Goal: Transaction & Acquisition: Book appointment/travel/reservation

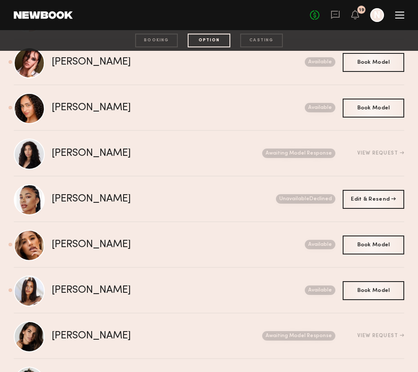
scroll to position [219, 0]
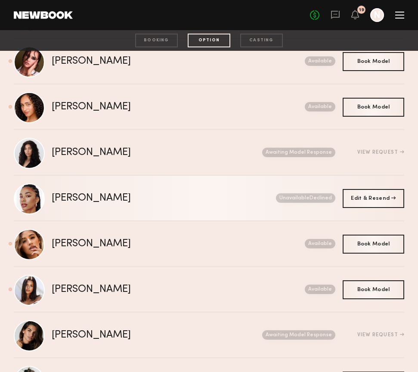
click at [71, 194] on div "[PERSON_NAME]" at bounding box center [128, 198] width 152 height 10
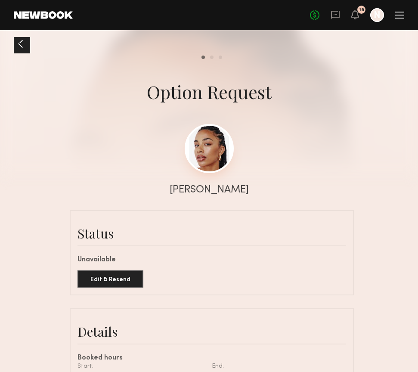
click at [209, 162] on link at bounding box center [209, 148] width 49 height 49
click at [18, 43] on div at bounding box center [21, 44] width 14 height 14
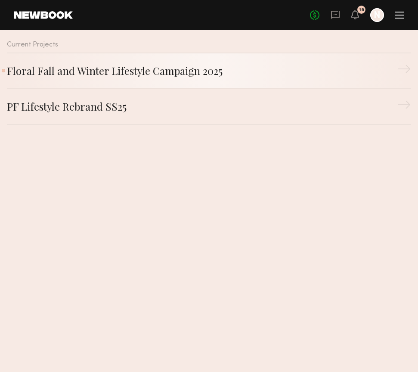
click at [82, 74] on div "Floral Fall and Winter Lifestyle Campaign 2025" at bounding box center [202, 70] width 390 height 15
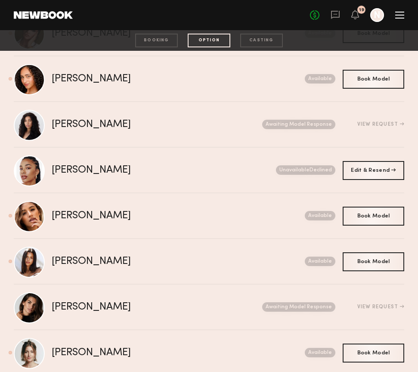
scroll to position [250, 0]
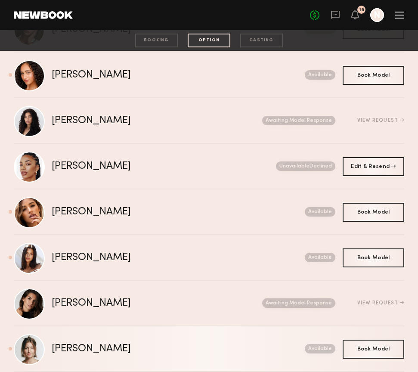
click at [79, 345] on div "[PERSON_NAME]" at bounding box center [135, 349] width 166 height 10
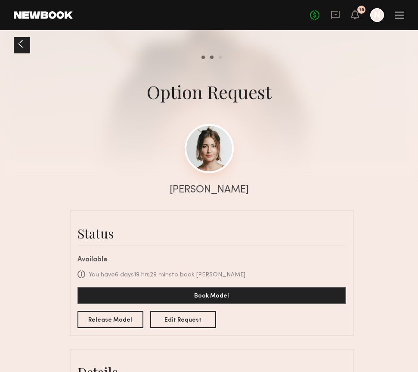
click at [212, 152] on link at bounding box center [209, 148] width 49 height 49
click at [22, 42] on div at bounding box center [21, 44] width 14 height 14
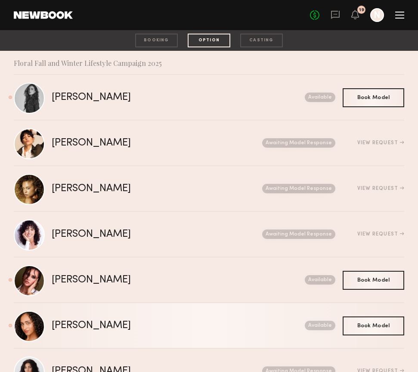
click at [68, 323] on div "[PERSON_NAME]" at bounding box center [135, 325] width 166 height 10
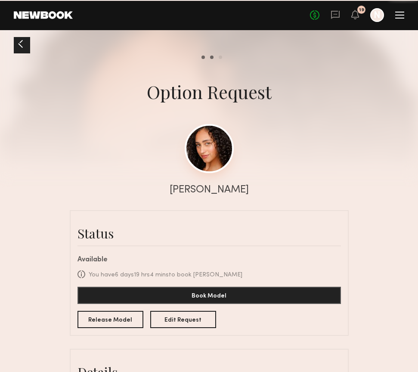
scroll to position [1161, 0]
click at [208, 159] on link at bounding box center [209, 148] width 49 height 49
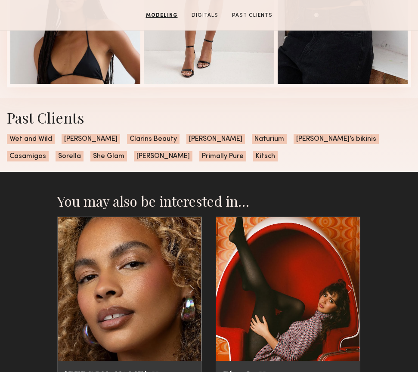
scroll to position [1056, 0]
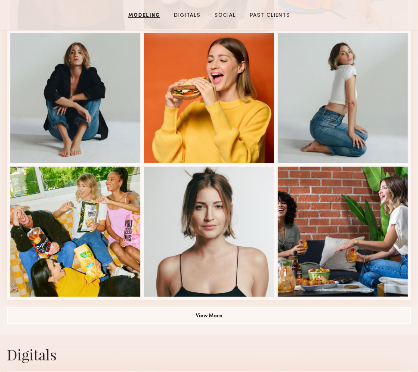
scroll to position [517, 0]
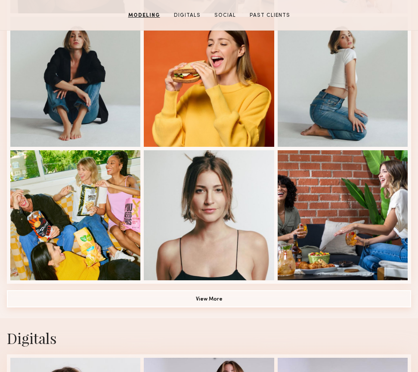
click at [228, 296] on button "View More" at bounding box center [209, 298] width 404 height 17
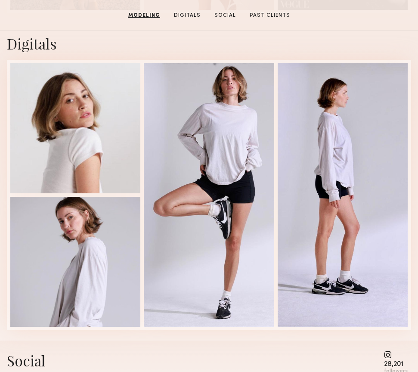
scroll to position [1322, 0]
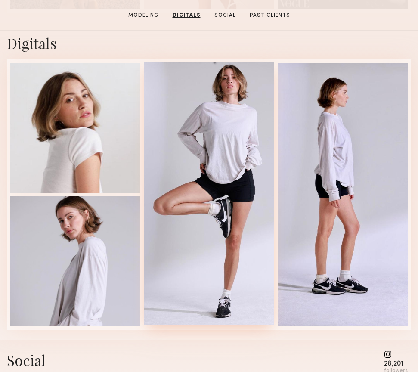
click at [183, 150] on div at bounding box center [209, 194] width 130 height 264
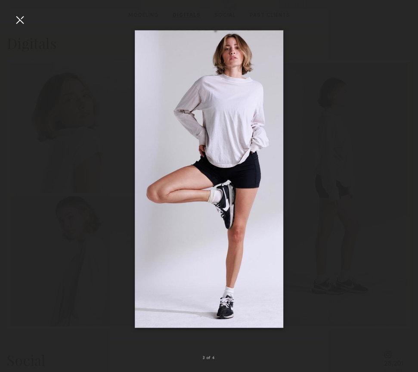
click at [21, 20] on div at bounding box center [20, 20] width 14 height 14
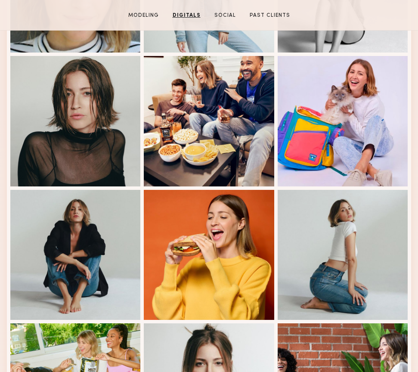
scroll to position [343, 0]
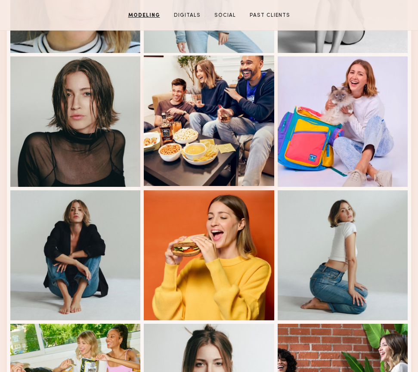
click at [226, 104] on div at bounding box center [209, 120] width 130 height 130
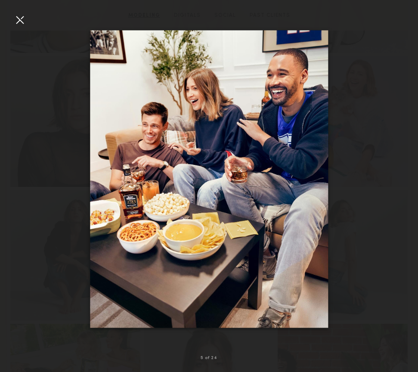
click at [20, 18] on div at bounding box center [20, 20] width 14 height 14
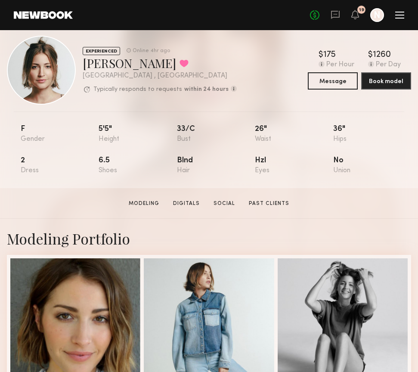
scroll to position [9, 0]
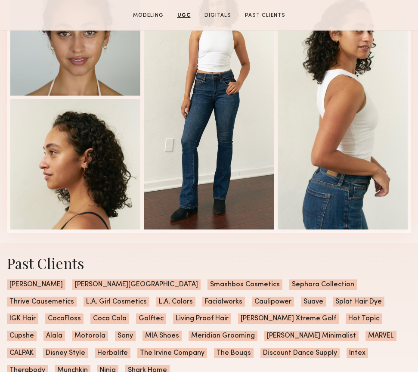
scroll to position [1395, 0]
